Goal: Task Accomplishment & Management: Use online tool/utility

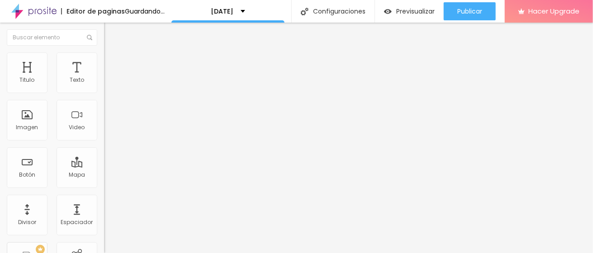
click at [104, 78] on span "Cambiar image" at bounding box center [129, 74] width 51 height 8
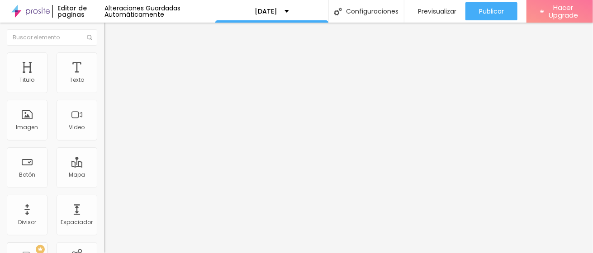
click at [104, 78] on span "Agregar image" at bounding box center [128, 74] width 48 height 8
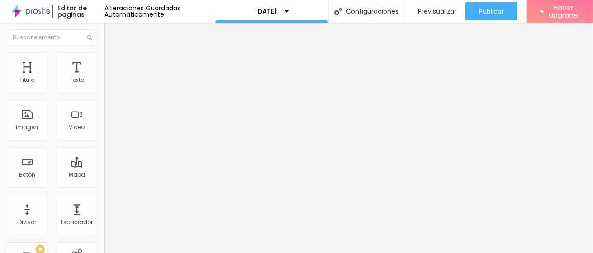
click at [104, 78] on span "Agregar image" at bounding box center [128, 74] width 48 height 8
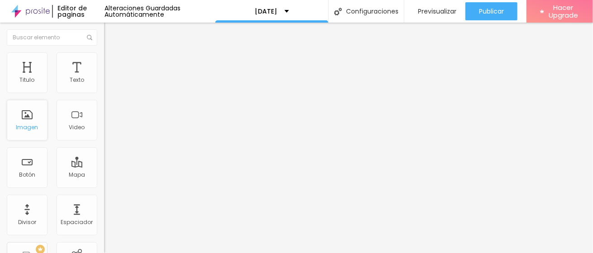
click at [24, 111] on div "Imagen" at bounding box center [27, 120] width 41 height 41
click at [28, 126] on div "Imagen" at bounding box center [27, 127] width 22 height 6
click at [104, 78] on span "Agregar image" at bounding box center [128, 74] width 48 height 8
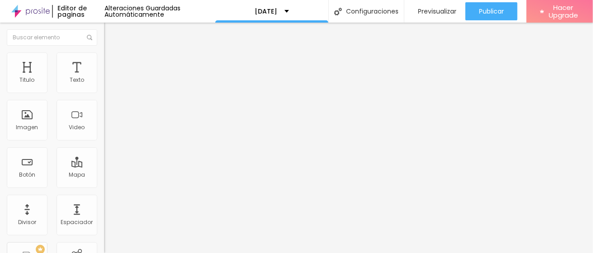
click at [104, 78] on span "Agregar image" at bounding box center [128, 74] width 48 height 8
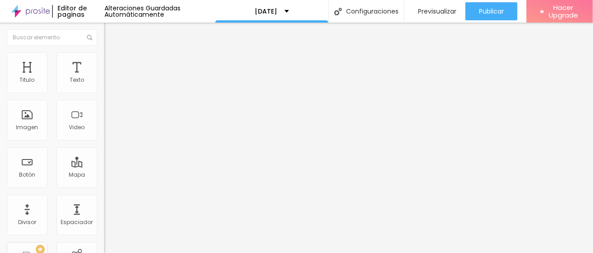
click at [104, 78] on span "Agregar image" at bounding box center [128, 74] width 48 height 8
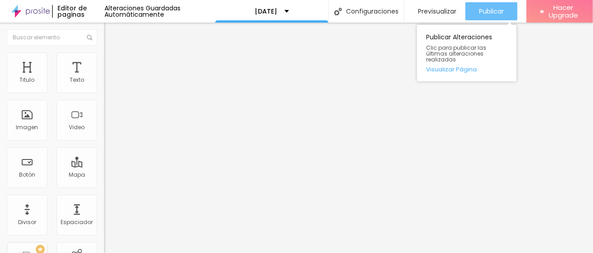
click at [491, 8] on span "Publicar" at bounding box center [491, 11] width 25 height 7
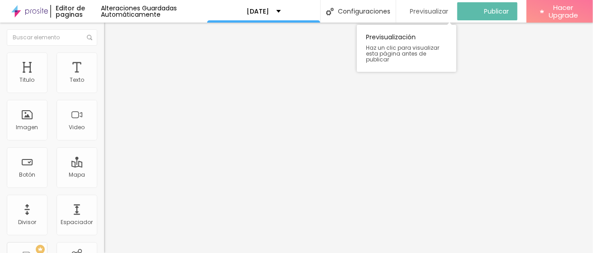
click at [428, 11] on span "Previsualizar" at bounding box center [429, 11] width 38 height 7
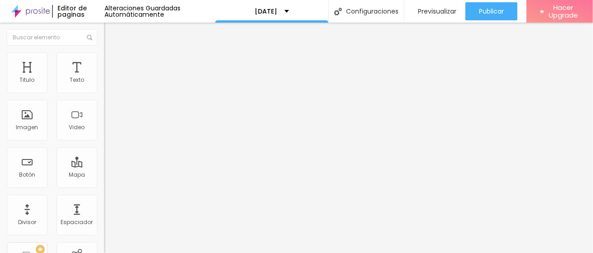
drag, startPoint x: 40, startPoint y: 102, endPoint x: 0, endPoint y: 99, distance: 39.9
click at [104, 99] on div "Texto Click me Alineación Tamaño Normal Pequeno Normal Grande Link URL https://…" at bounding box center [156, 137] width 104 height 132
type input "QUIERO RESERVAR"
click at [104, 136] on div "Tamaño" at bounding box center [156, 133] width 104 height 5
click at [104, 162] on span "Grande" at bounding box center [114, 158] width 21 height 8
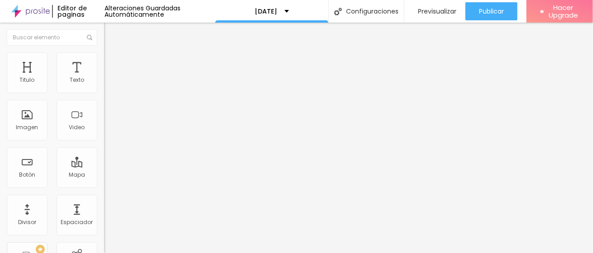
scroll to position [10, 0]
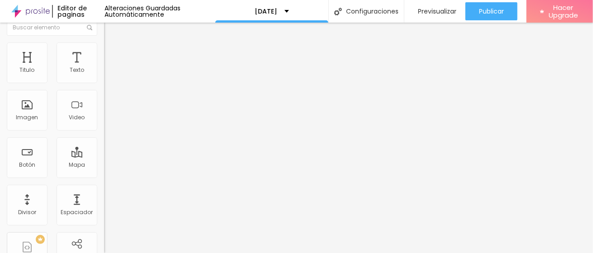
click at [104, 177] on input "https://" at bounding box center [158, 171] width 109 height 9
drag, startPoint x: 51, startPoint y: 220, endPoint x: 15, endPoint y: 215, distance: 35.7
click at [104, 177] on input "https://" at bounding box center [158, 171] width 109 height 9
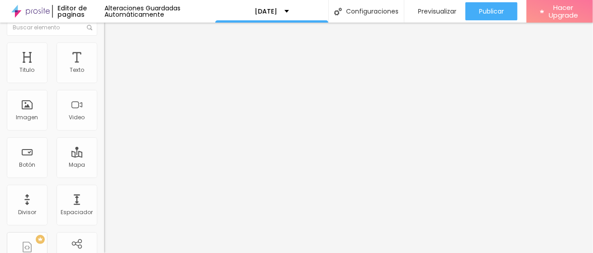
type input "[URL][DOMAIN_NAME]"
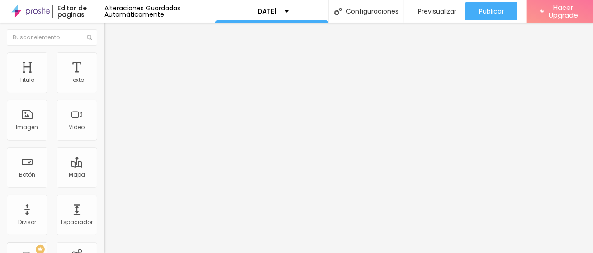
click at [104, 202] on div "Abrir en una nueva pestaña" at bounding box center [156, 200] width 104 height 5
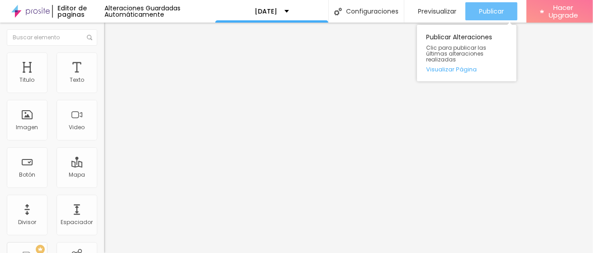
click at [498, 10] on span "Publicar" at bounding box center [491, 11] width 25 height 7
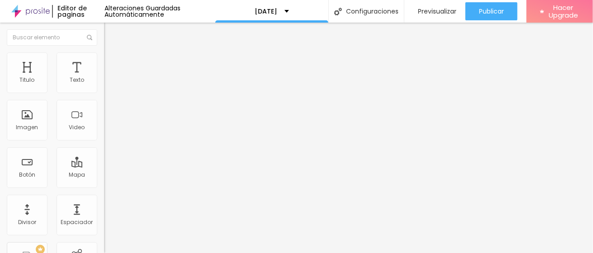
scroll to position [0, 0]
drag, startPoint x: 56, startPoint y: 94, endPoint x: 0, endPoint y: 107, distance: 57.5
click at [104, 107] on div "Texto Click me Alineación Tamaño Normal Pequeno Normal Grande Link URL https://…" at bounding box center [156, 137] width 104 height 132
type input "QUIERO RESERVAR"
drag, startPoint x: 61, startPoint y: 139, endPoint x: 65, endPoint y: 142, distance: 5.5
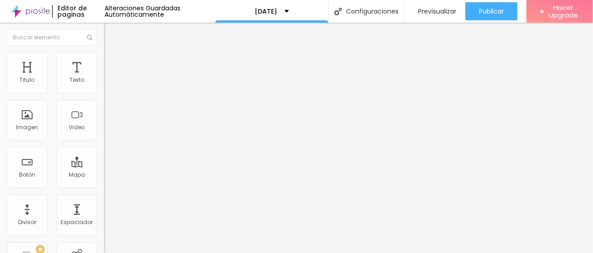
click at [104, 136] on div "Tamaño" at bounding box center [156, 133] width 104 height 5
click at [104, 162] on span "Grande" at bounding box center [114, 158] width 21 height 8
click at [104, 186] on input "https://" at bounding box center [158, 181] width 109 height 9
type input "[URL][DOMAIN_NAME]"
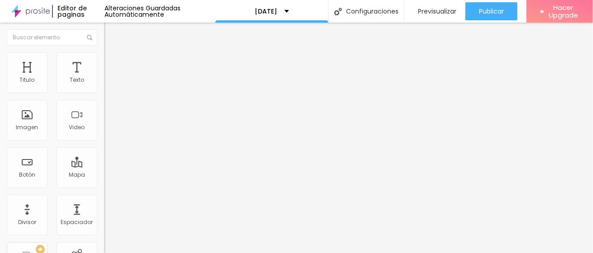
click at [104, 202] on div "Abrir en una nueva pestaña" at bounding box center [156, 200] width 104 height 5
